Goal: Find specific page/section: Find specific page/section

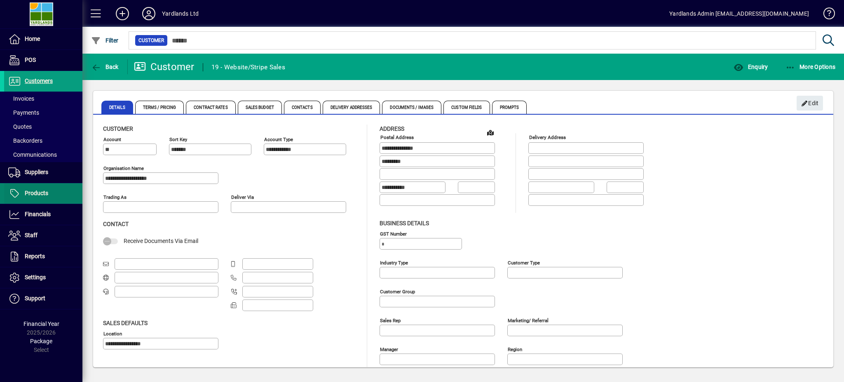
click at [38, 188] on span "Products" at bounding box center [26, 193] width 44 height 10
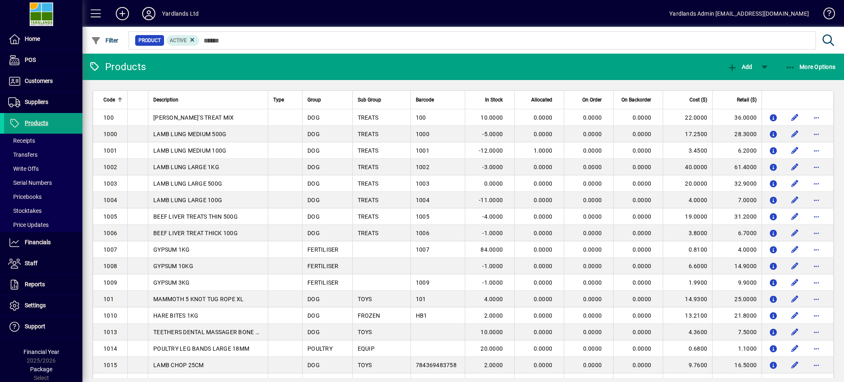
click at [110, 102] on span "Code" at bounding box center [109, 99] width 12 height 9
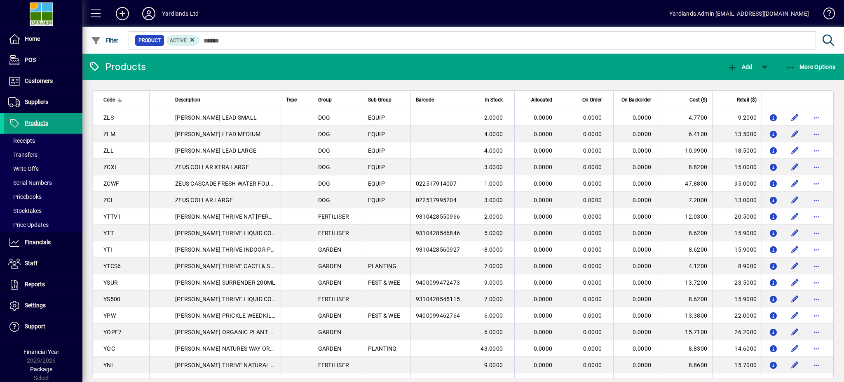
click at [118, 101] on div at bounding box center [120, 101] width 5 height 1
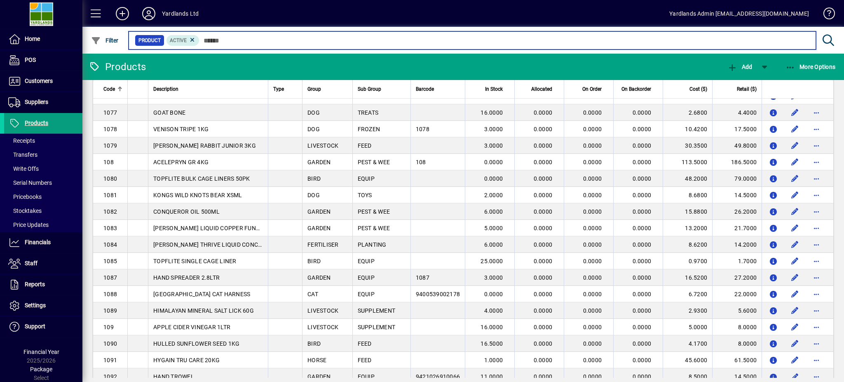
scroll to position [1414, 0]
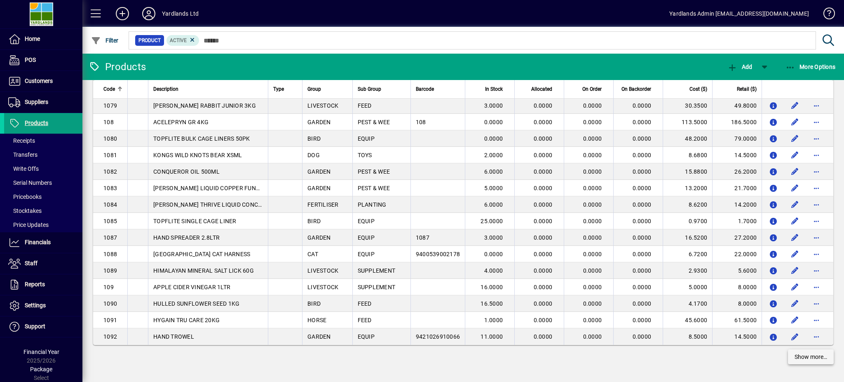
click at [813, 359] on span "Show more…" at bounding box center [811, 357] width 33 height 9
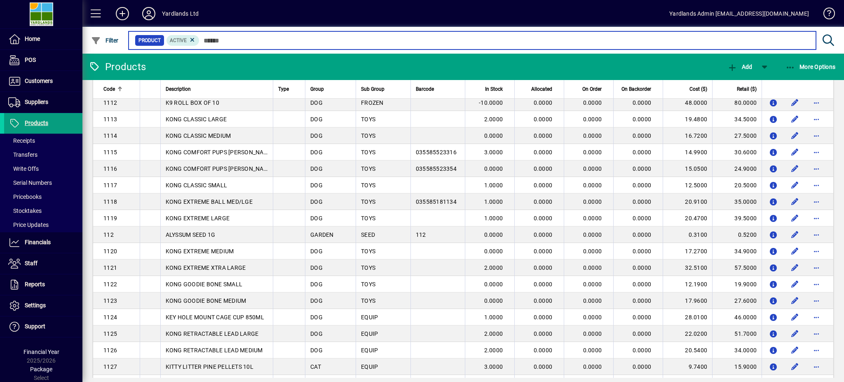
scroll to position [3063, 0]
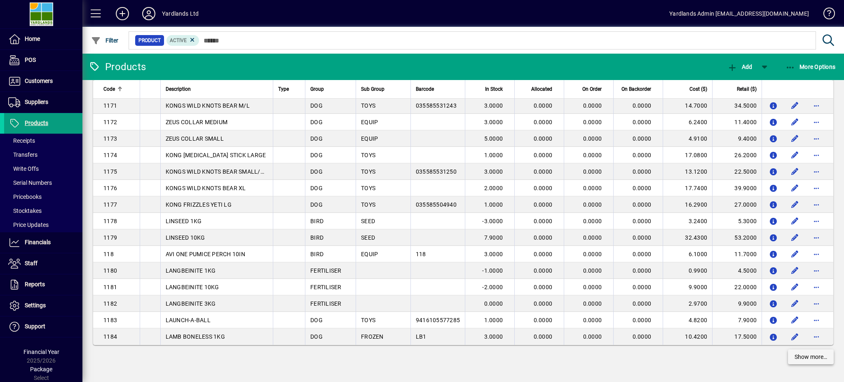
click at [805, 360] on span "Show more…" at bounding box center [811, 357] width 33 height 9
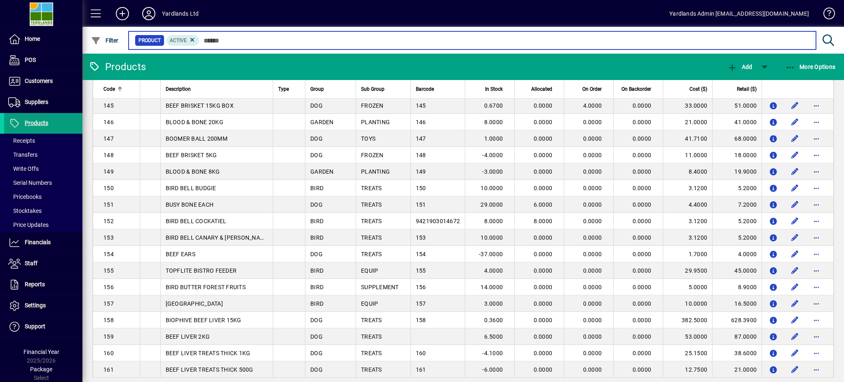
scroll to position [4712, 0]
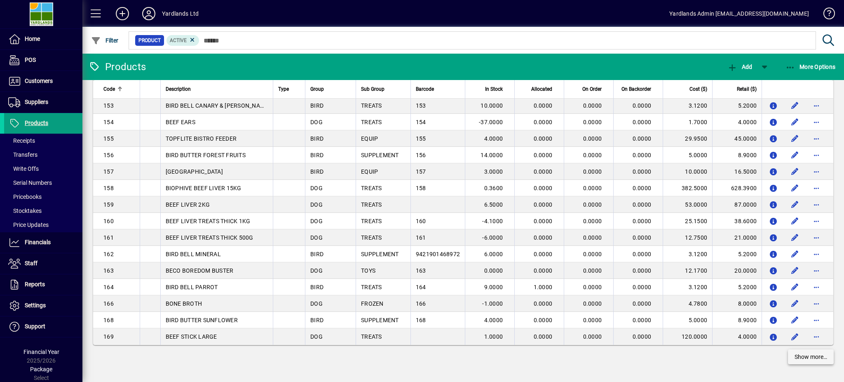
click at [797, 358] on span "Show more…" at bounding box center [811, 357] width 33 height 9
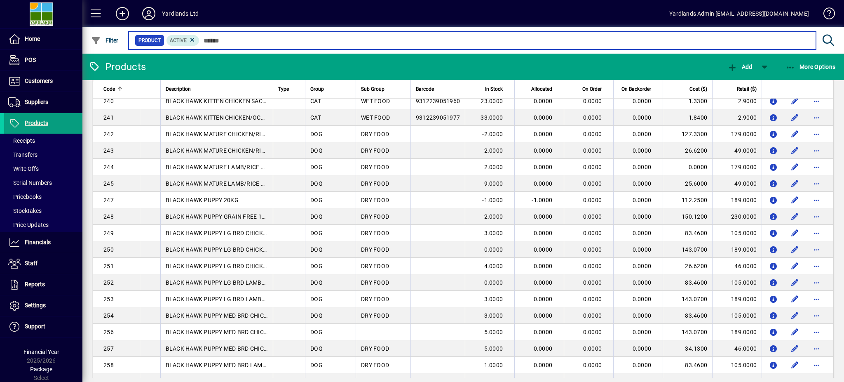
scroll to position [6361, 0]
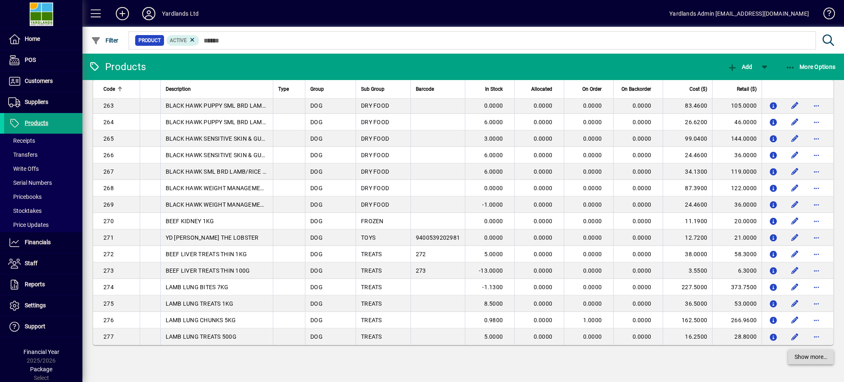
click at [795, 355] on span "Show more…" at bounding box center [811, 357] width 33 height 9
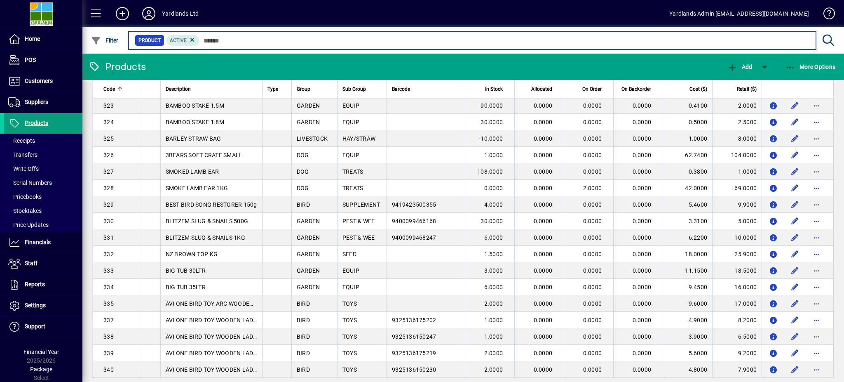
scroll to position [8010, 0]
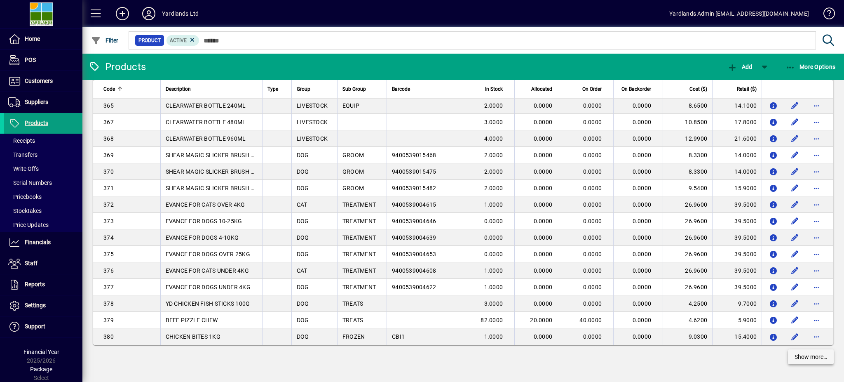
click at [804, 358] on span "Show more…" at bounding box center [811, 357] width 33 height 9
